Goal: Navigation & Orientation: Find specific page/section

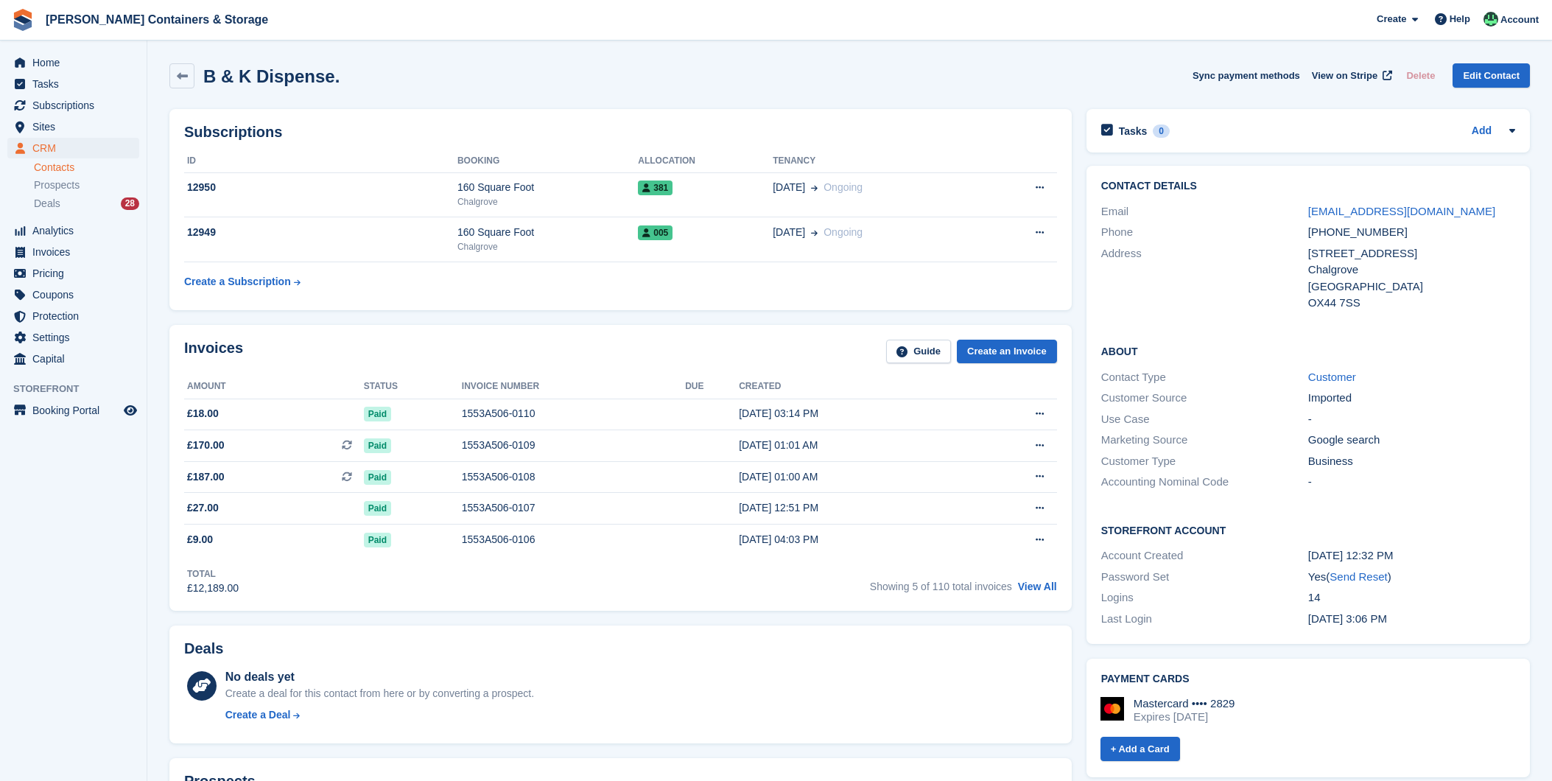
scroll to position [654, 0]
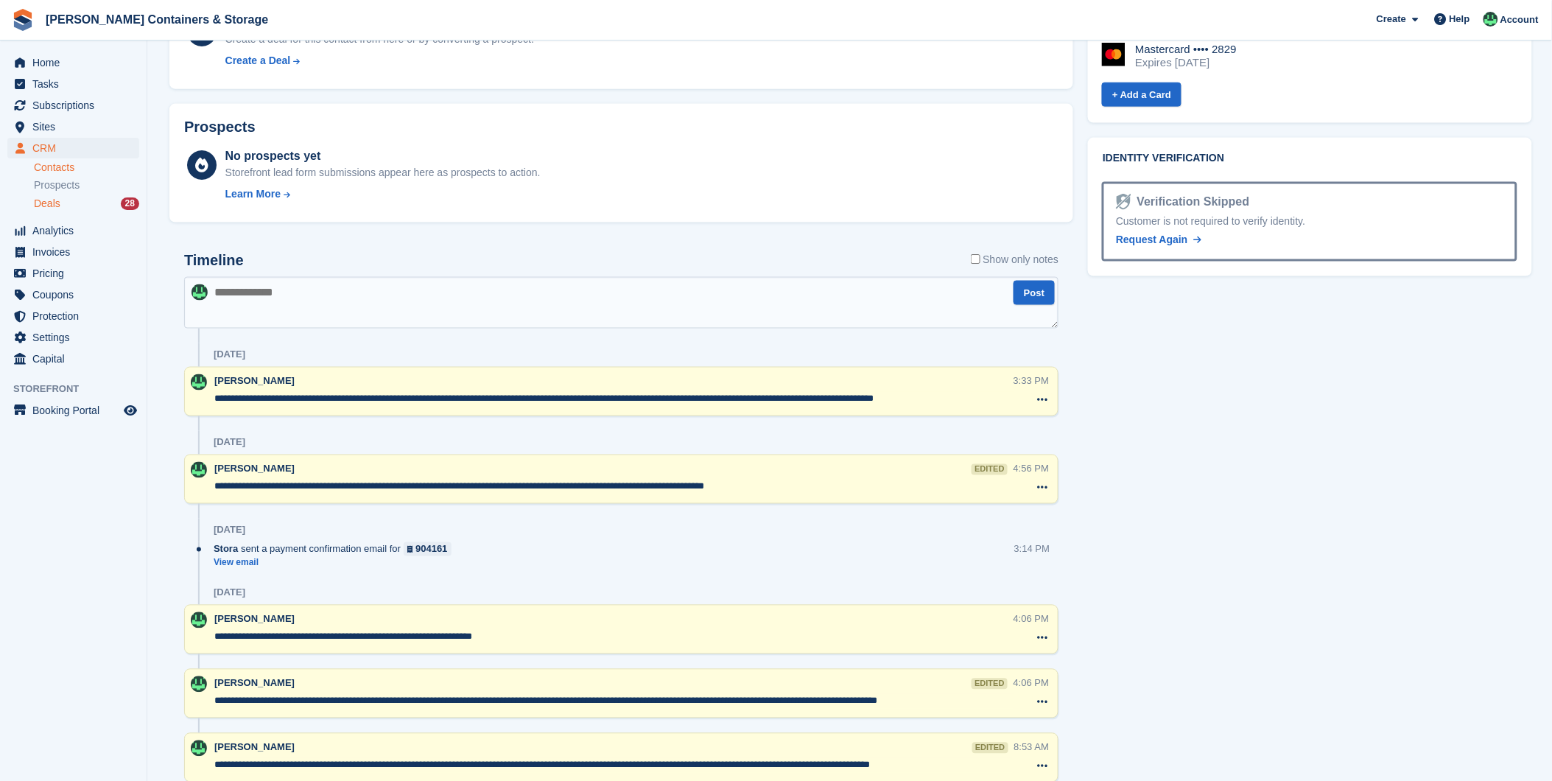
click at [60, 197] on div "Deals 28" at bounding box center [86, 204] width 105 height 14
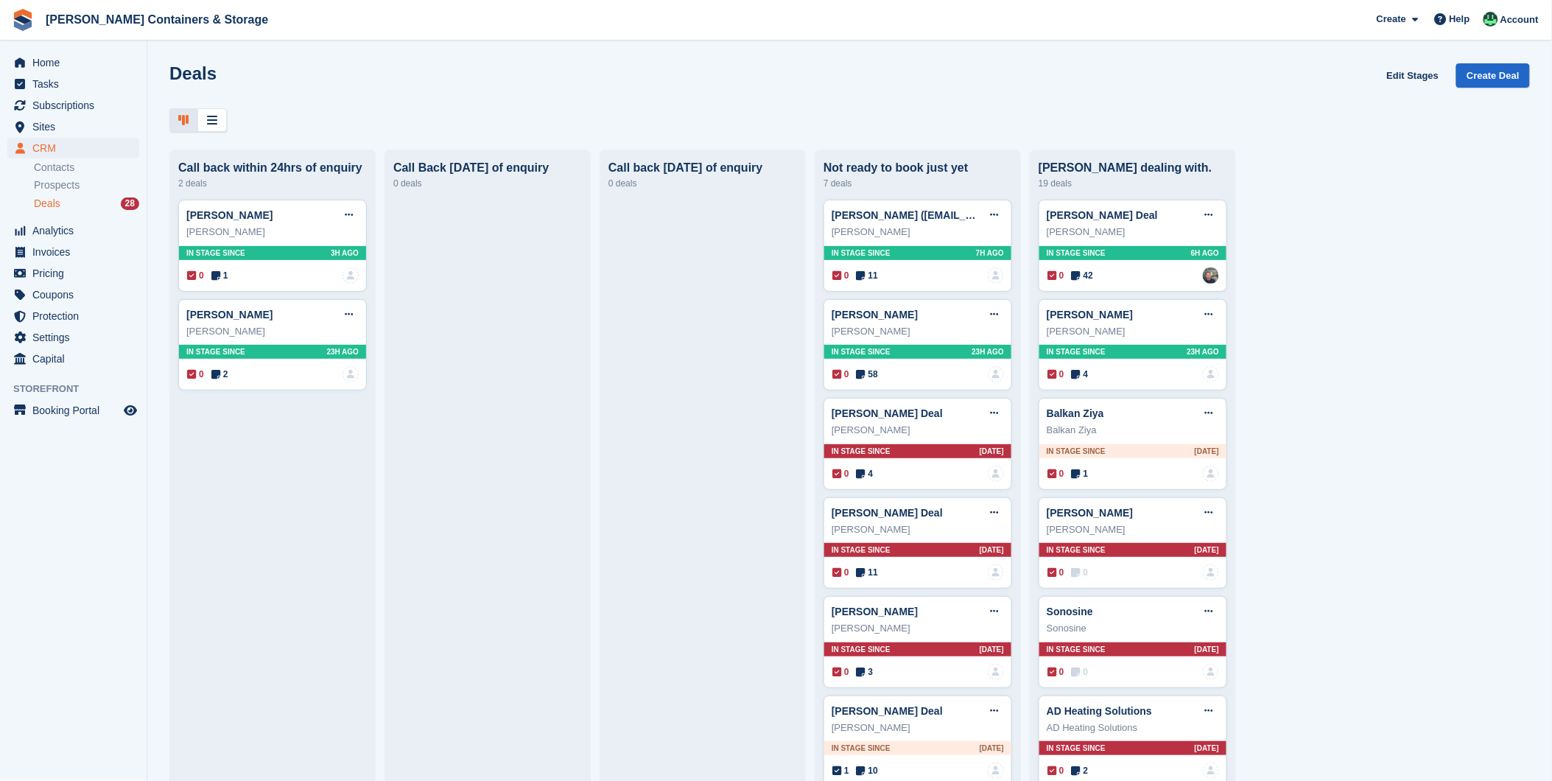
click at [45, 211] on link "Deals 28" at bounding box center [86, 203] width 105 height 15
click at [46, 67] on span "Home" at bounding box center [76, 62] width 88 height 21
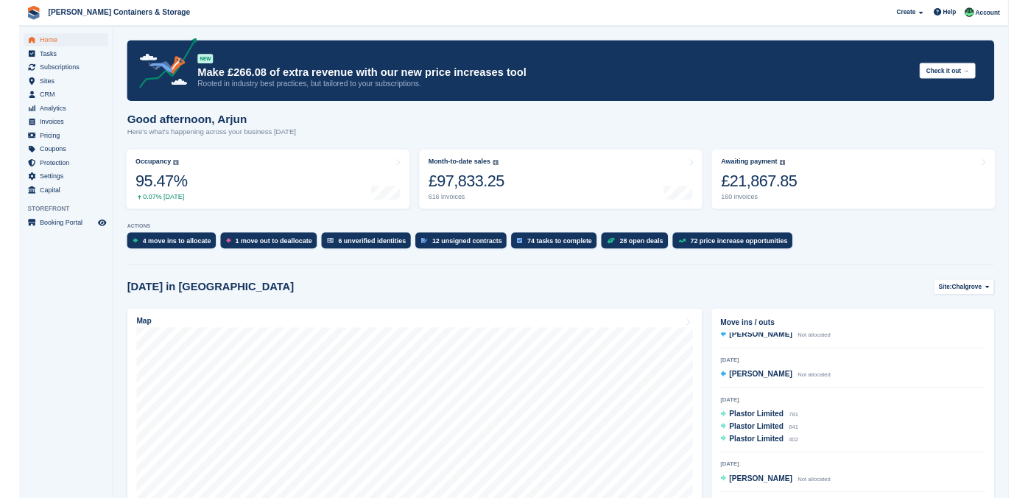
scroll to position [261, 0]
